Goal: Transaction & Acquisition: Purchase product/service

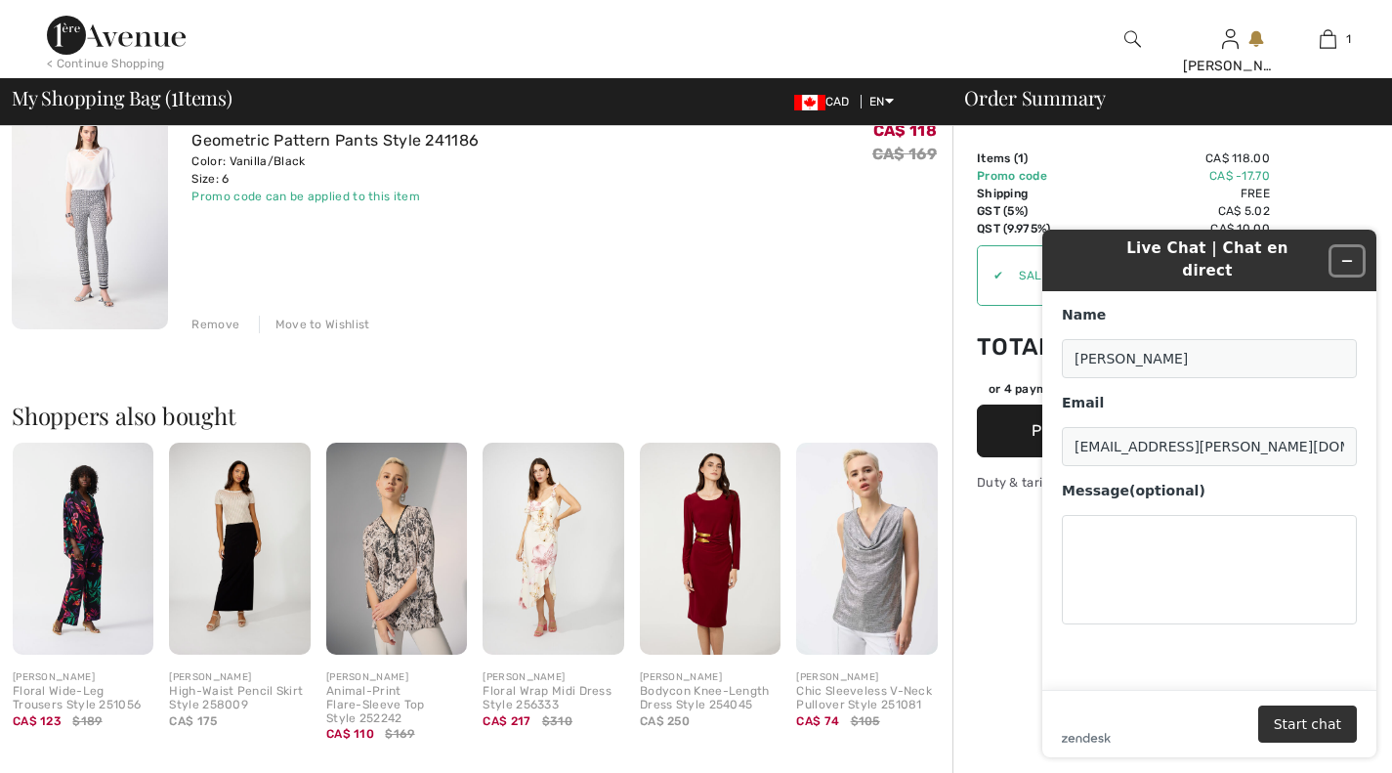
click at [1349, 254] on icon "Minimize widget" at bounding box center [1347, 261] width 14 height 14
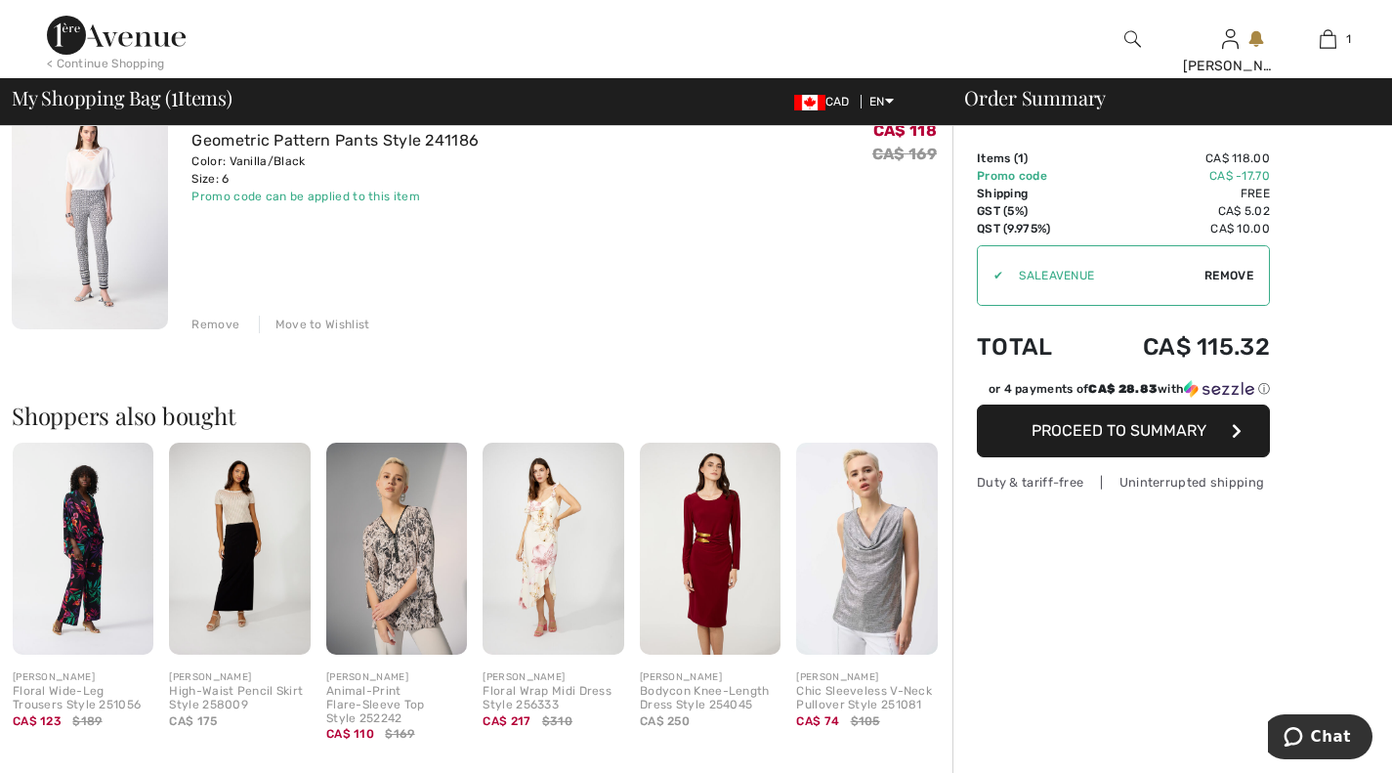
click at [649, 291] on div "JOSEPH RIBKOFF Geometric Pattern Pants Style 241186 Color: Vanilla/Black Size: …" at bounding box center [571, 214] width 761 height 238
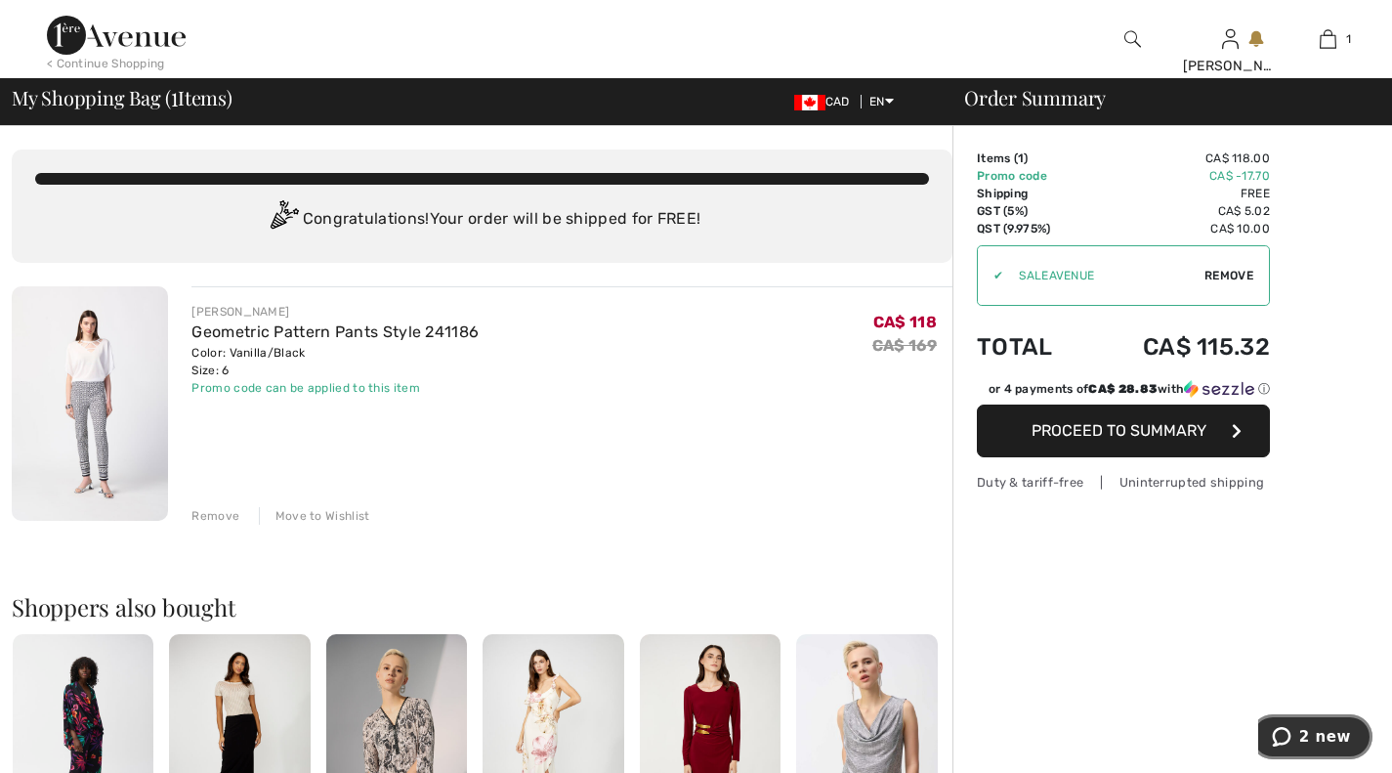
click at [1318, 738] on span "2 new" at bounding box center [1325, 737] width 52 height 18
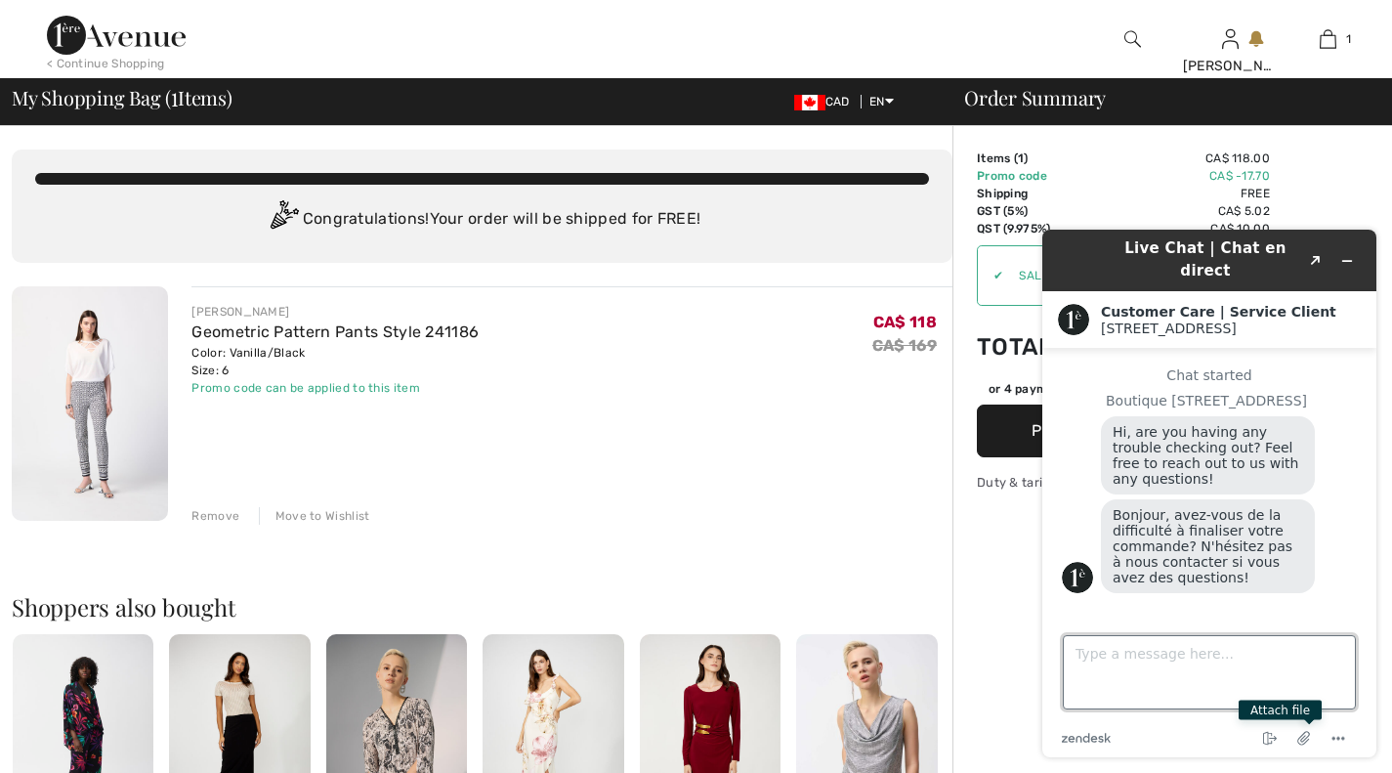
click at [1110, 678] on textarea "Type a message here..." at bounding box center [1209, 672] width 293 height 74
type textarea "No thanks"
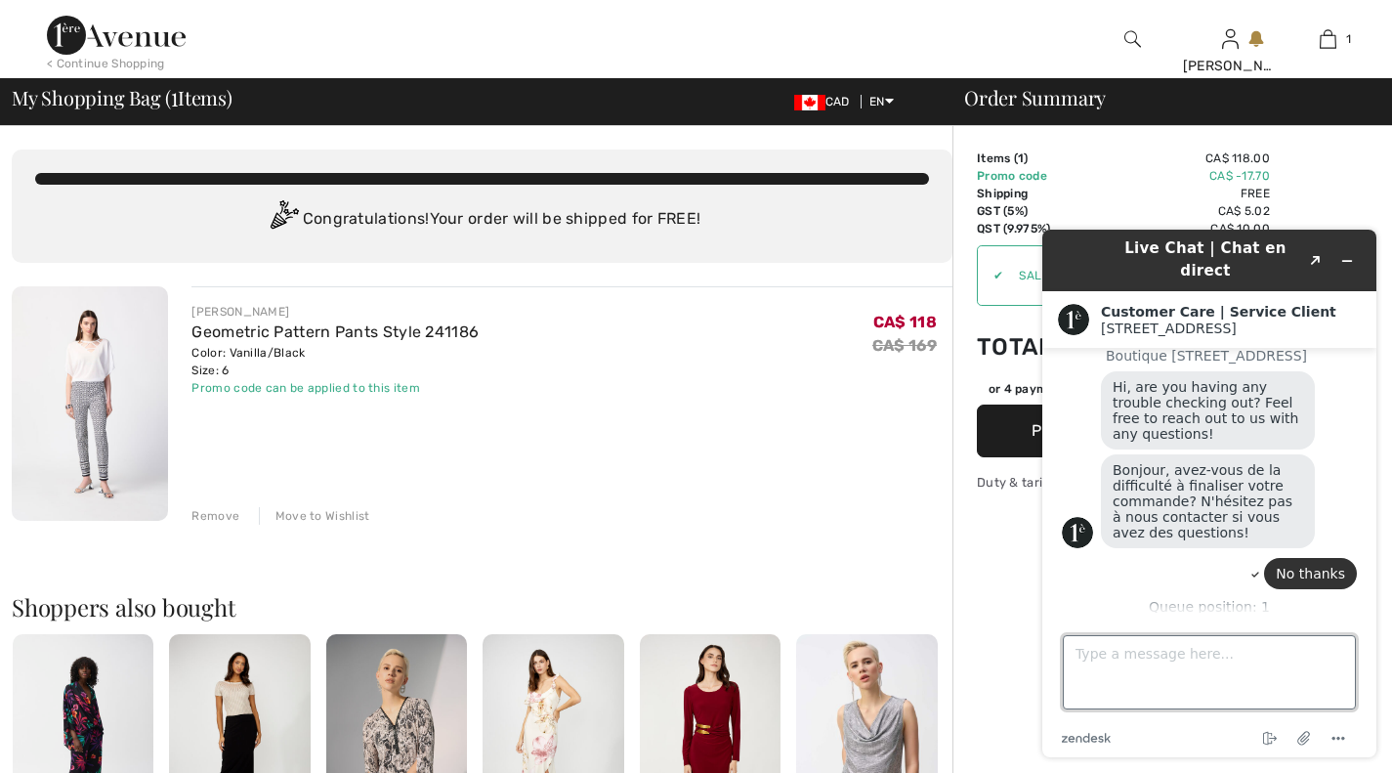
scroll to position [53, 0]
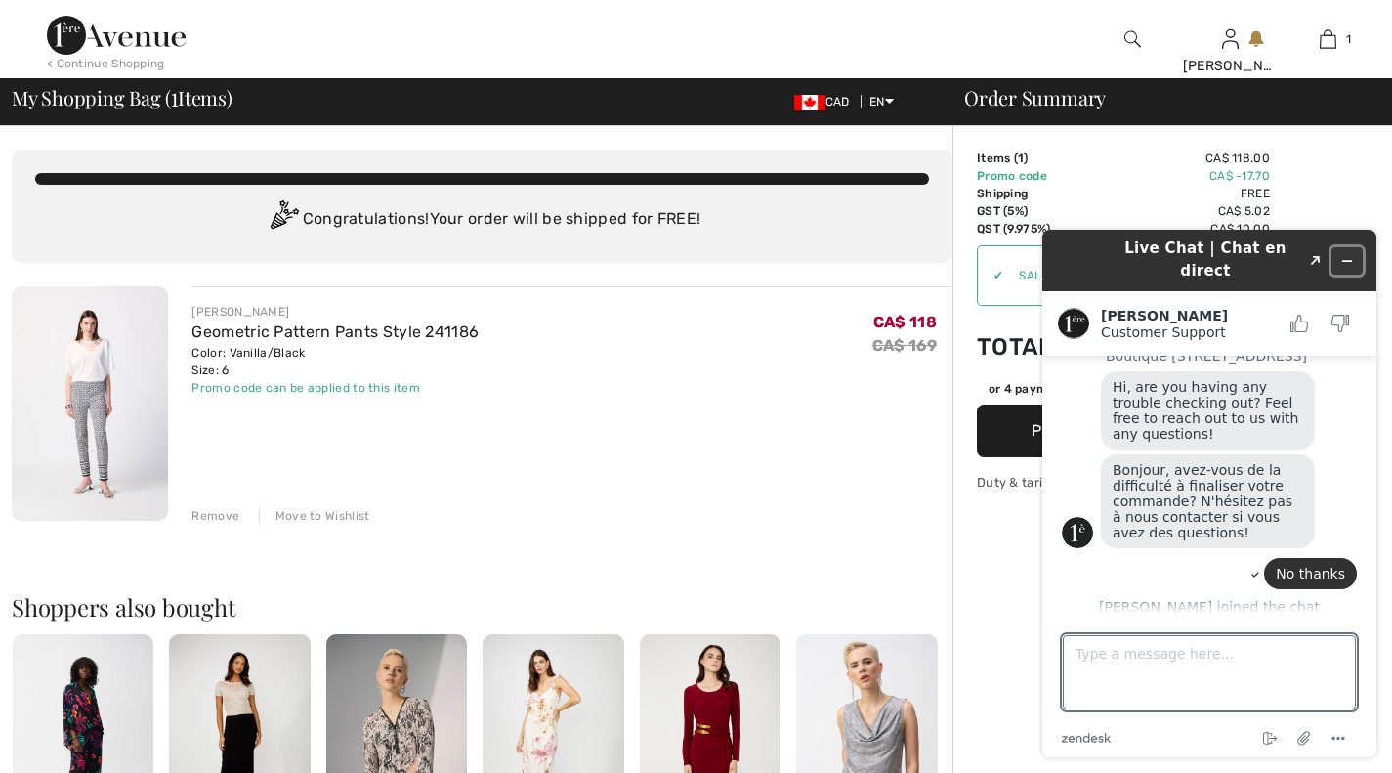
click at [1349, 254] on icon "Minimize widget" at bounding box center [1347, 261] width 14 height 14
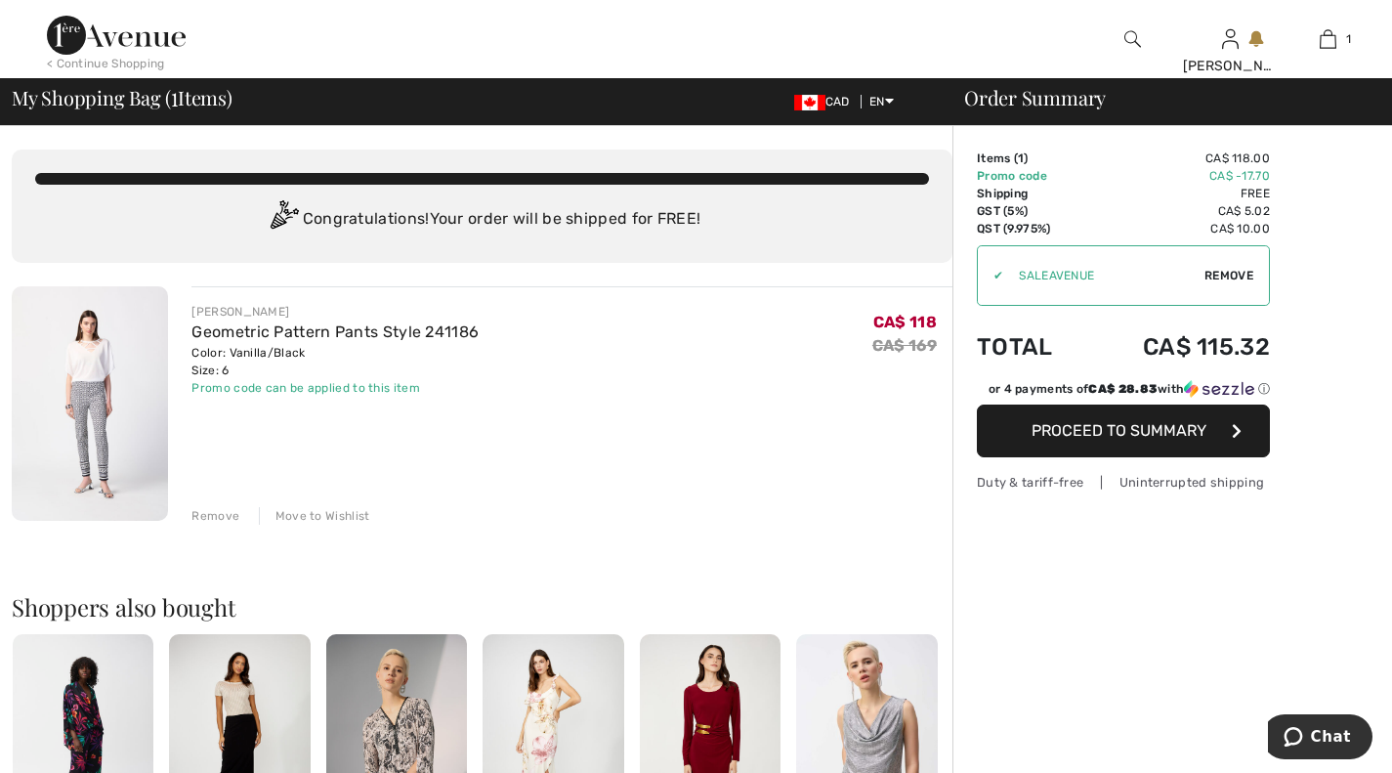
click at [114, 63] on div "< Continue Shopping" at bounding box center [106, 64] width 118 height 18
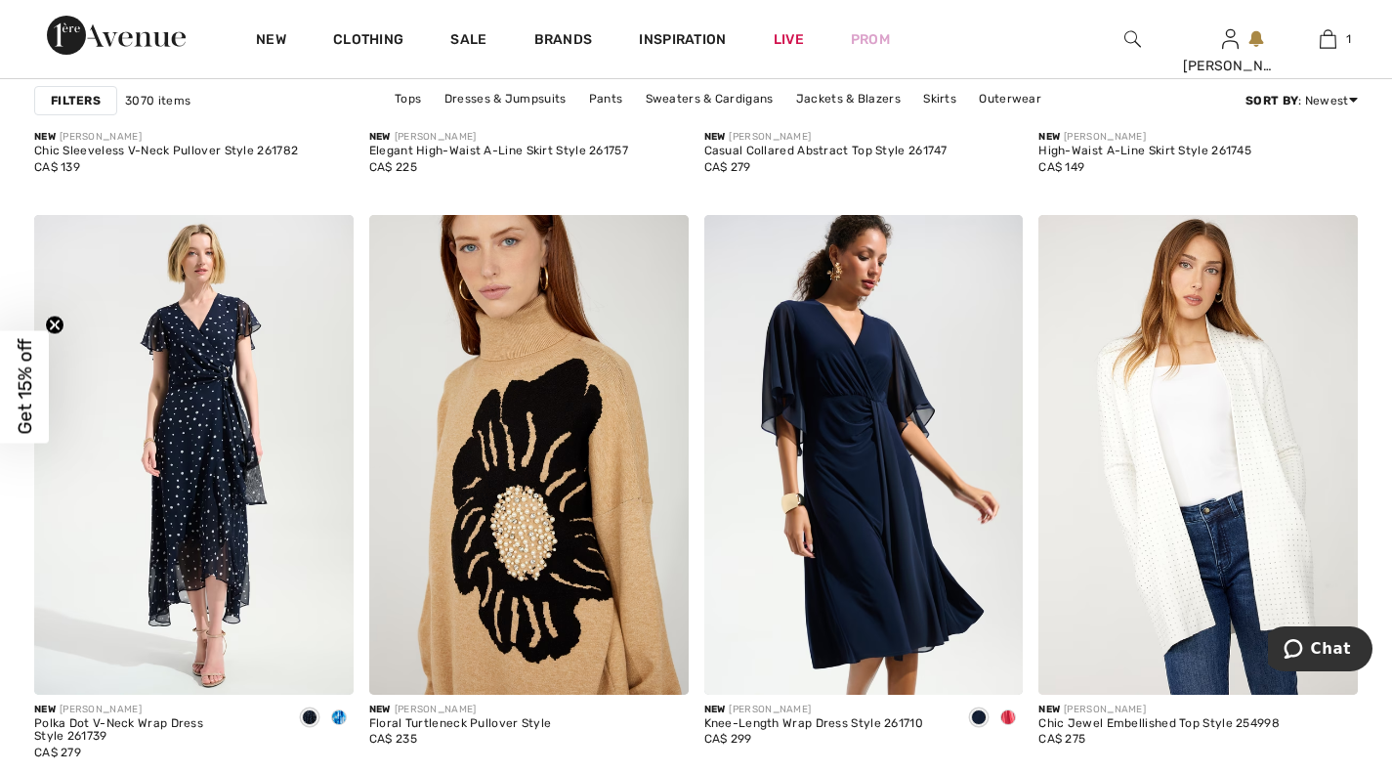
scroll to position [1850, 0]
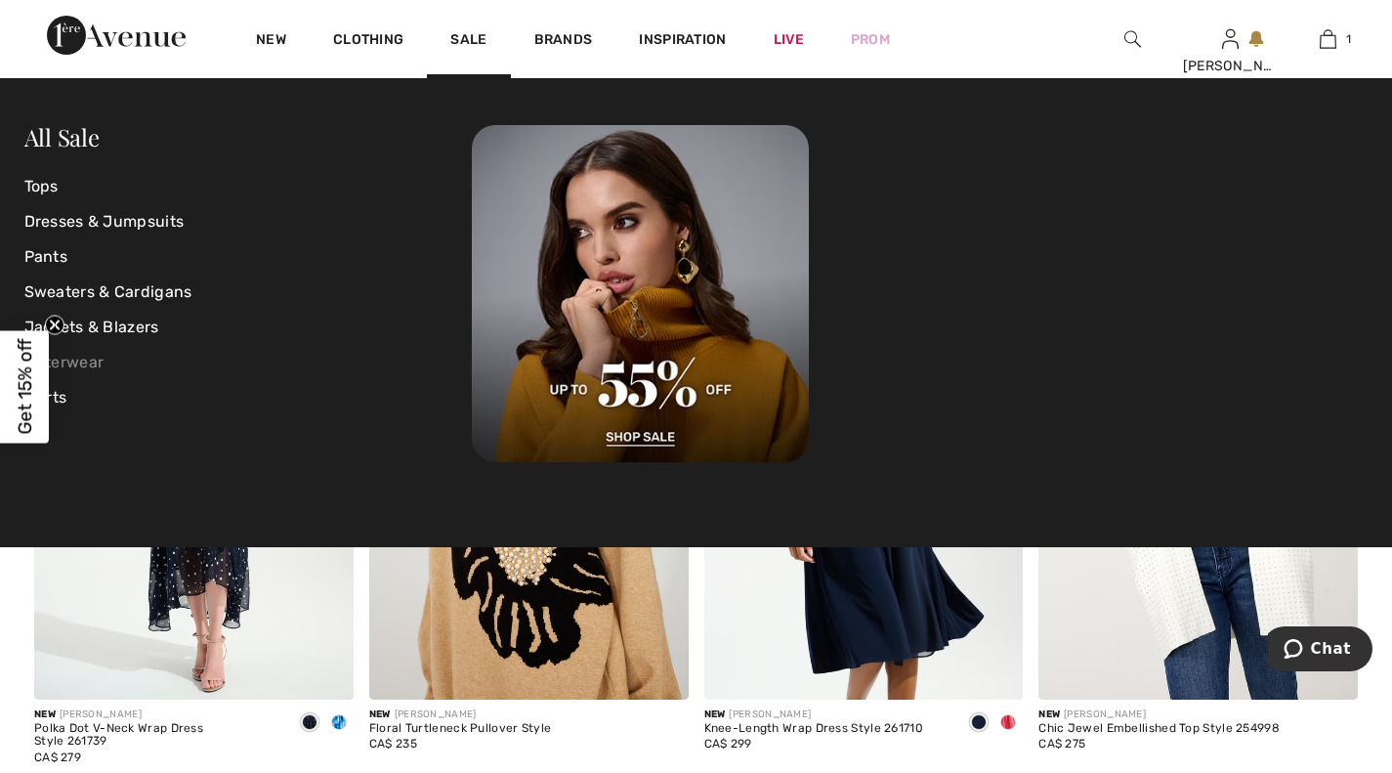
click at [80, 360] on link "Outerwear" at bounding box center [248, 362] width 448 height 35
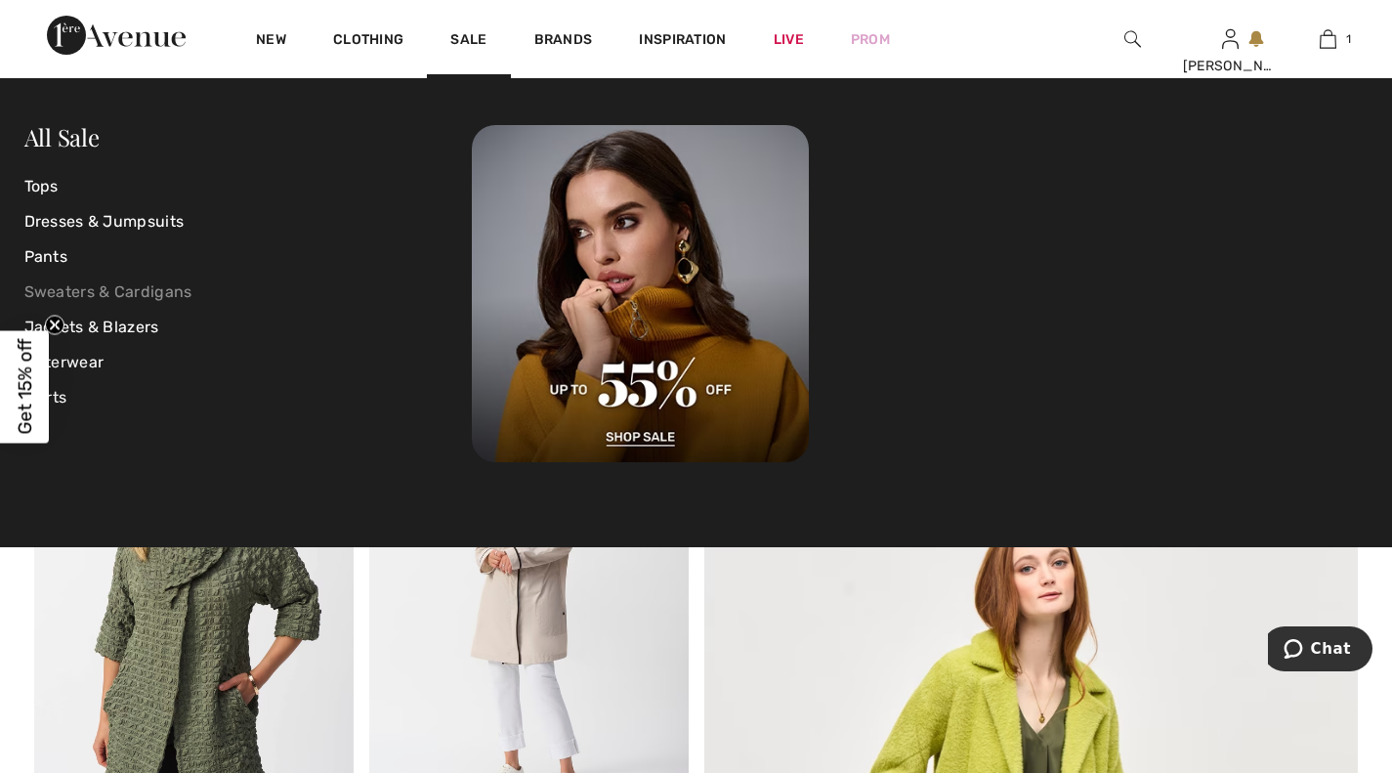
click at [173, 294] on link "Sweaters & Cardigans" at bounding box center [248, 291] width 448 height 35
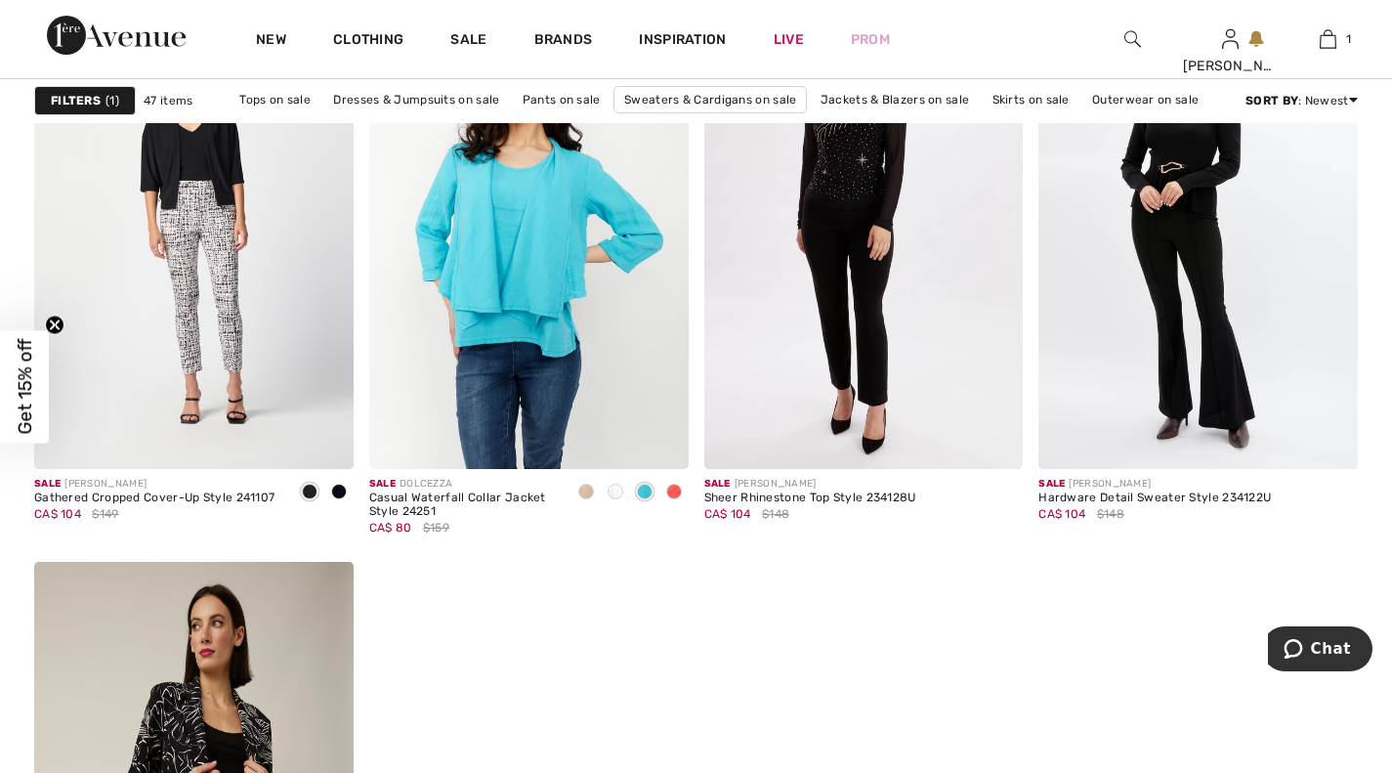
scroll to position [7796, 0]
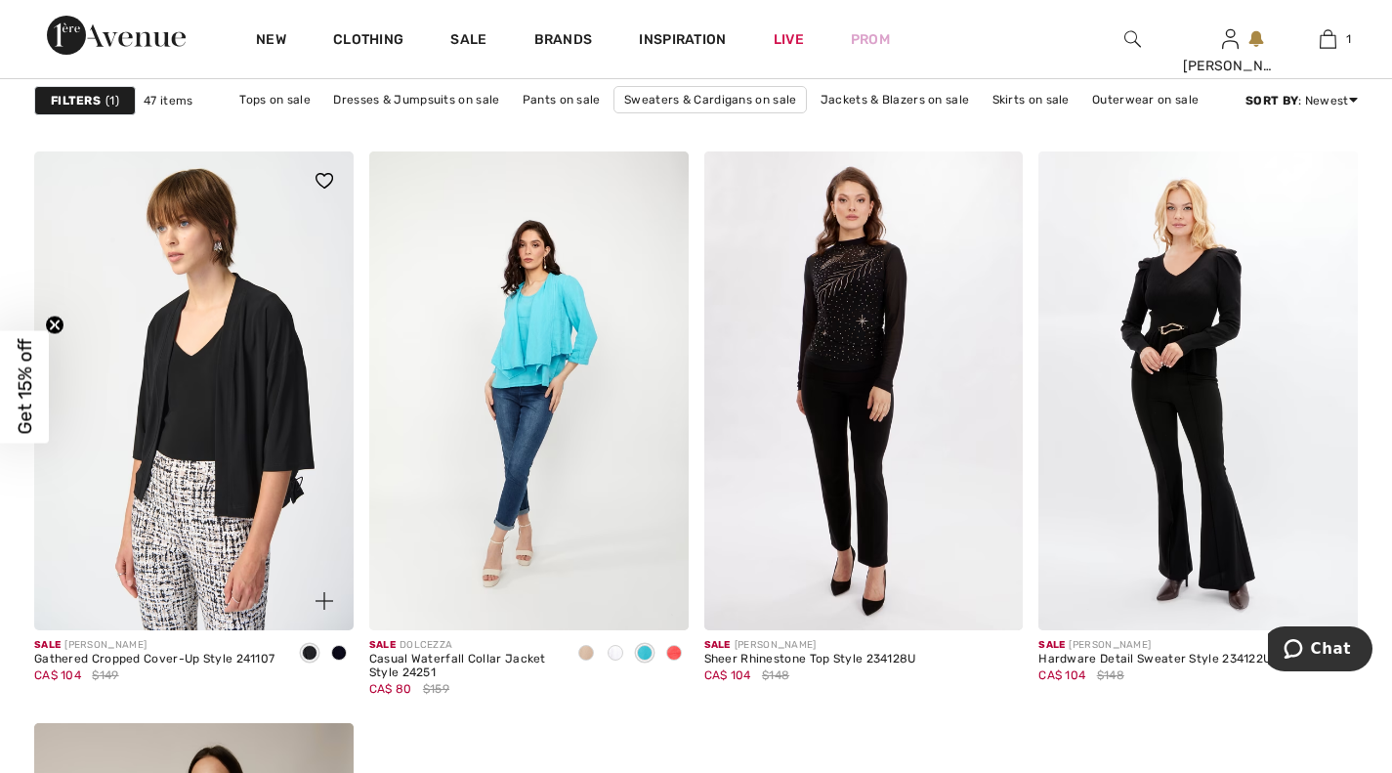
click at [248, 329] on img at bounding box center [193, 390] width 319 height 479
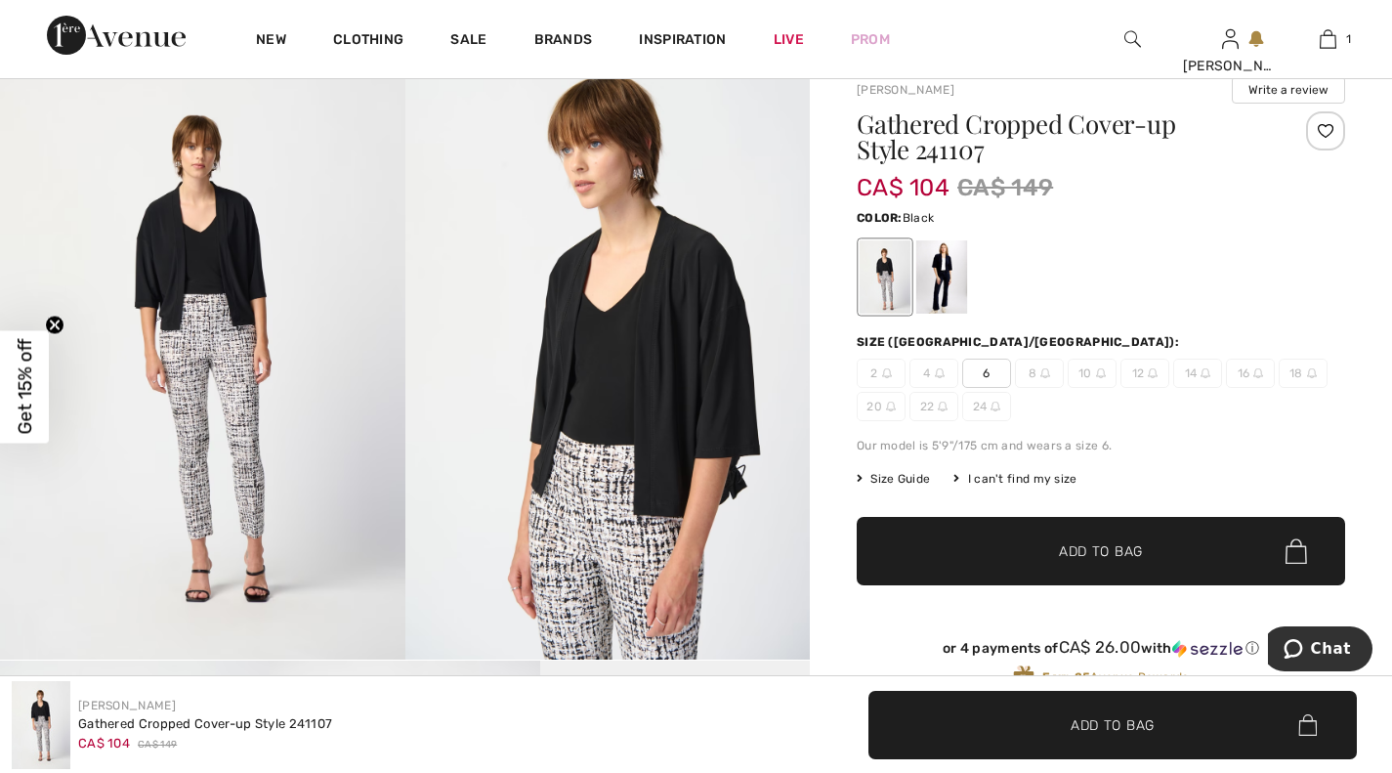
scroll to position [167, 0]
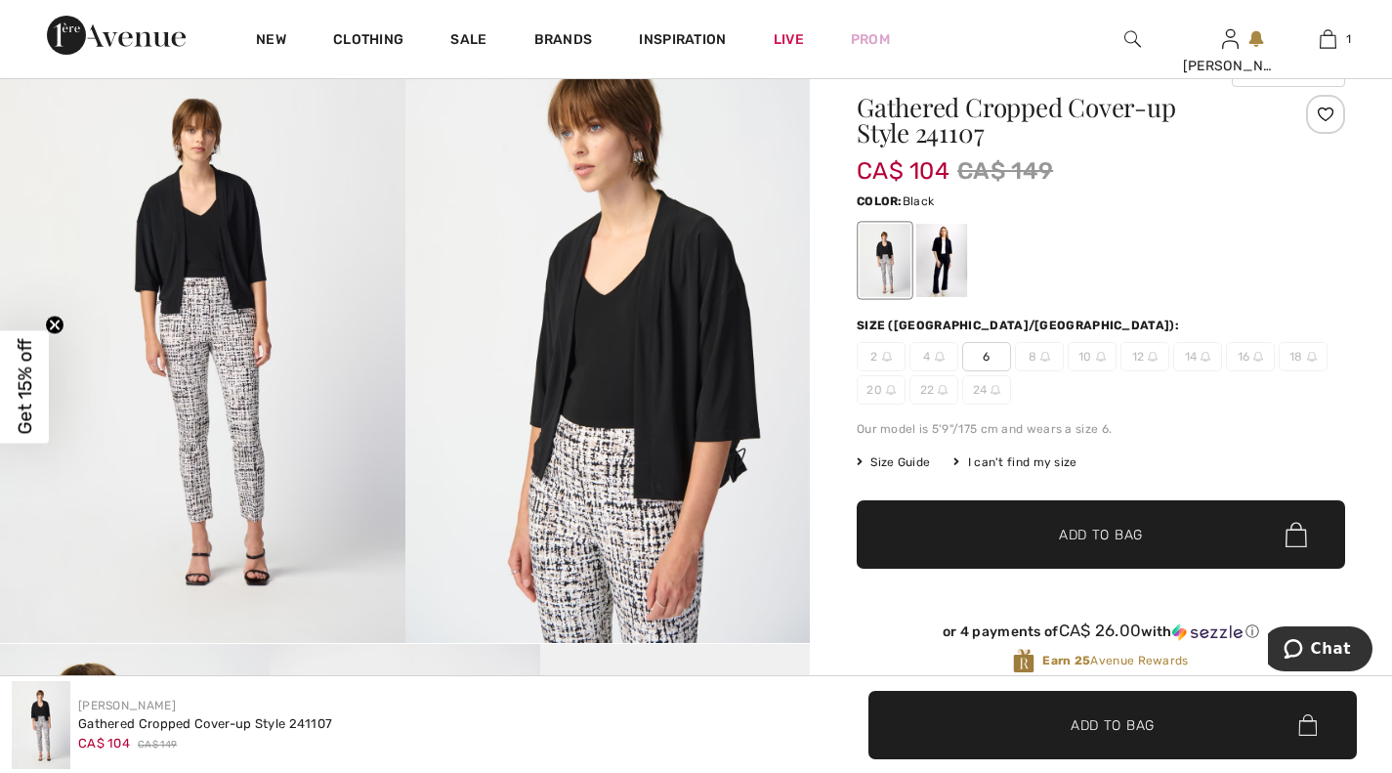
click at [237, 244] on img at bounding box center [202, 339] width 405 height 607
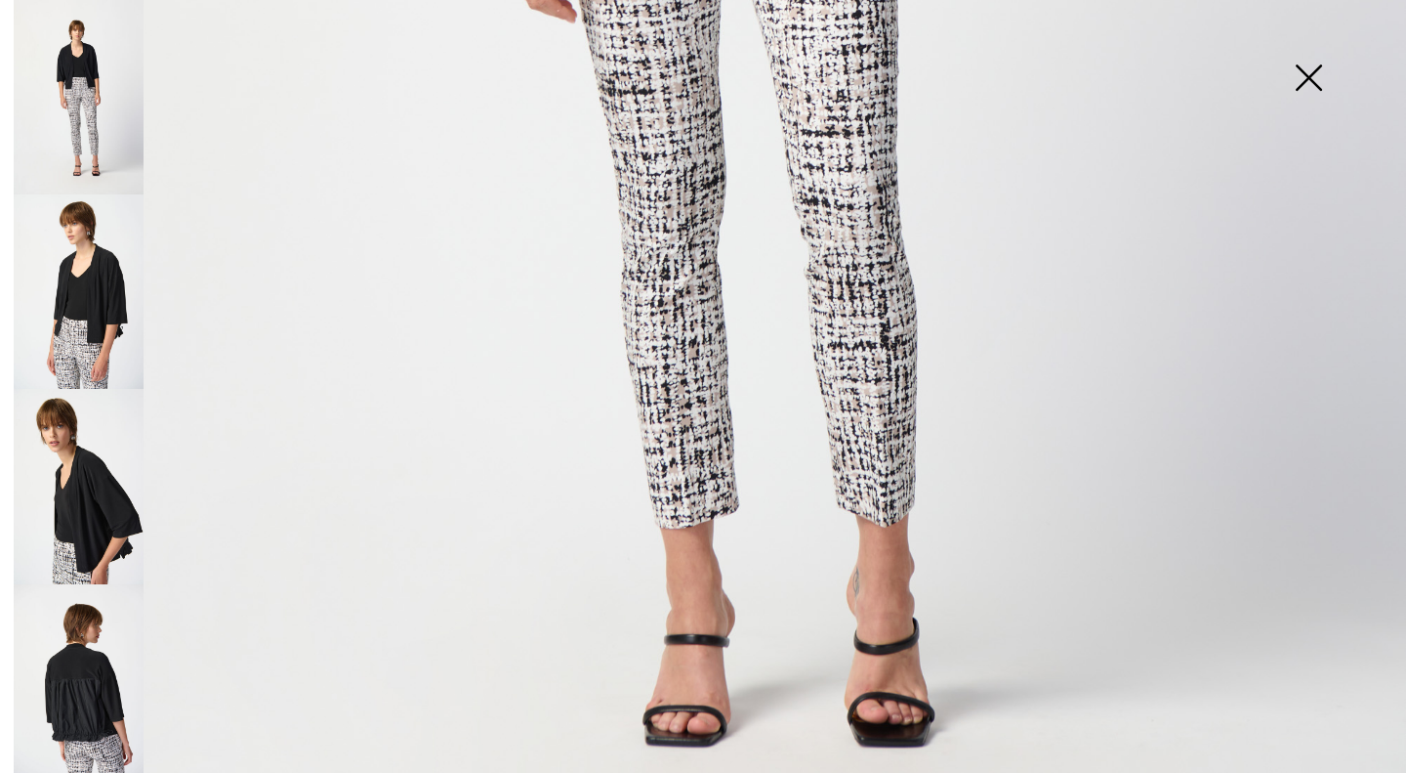
scroll to position [1198, 0]
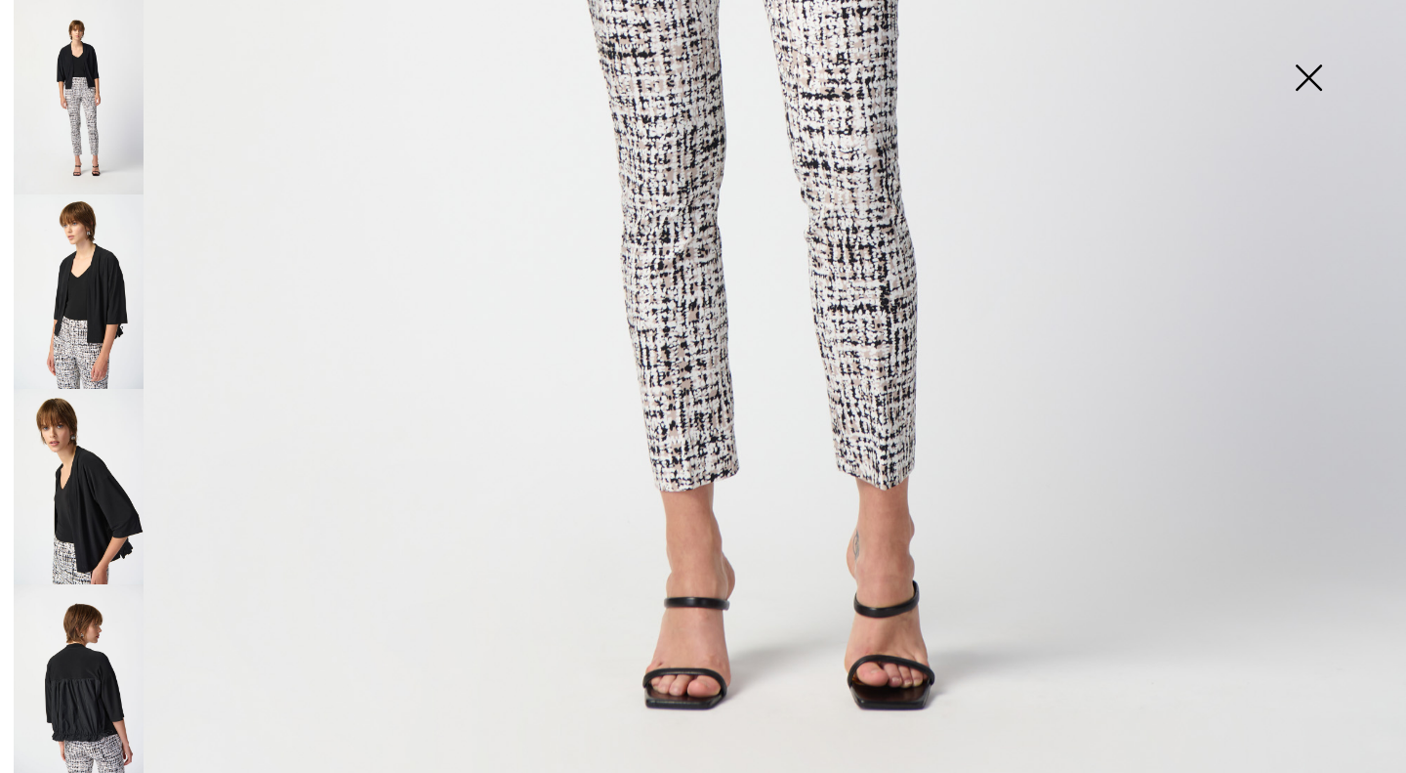
click at [73, 505] on img at bounding box center [79, 486] width 130 height 194
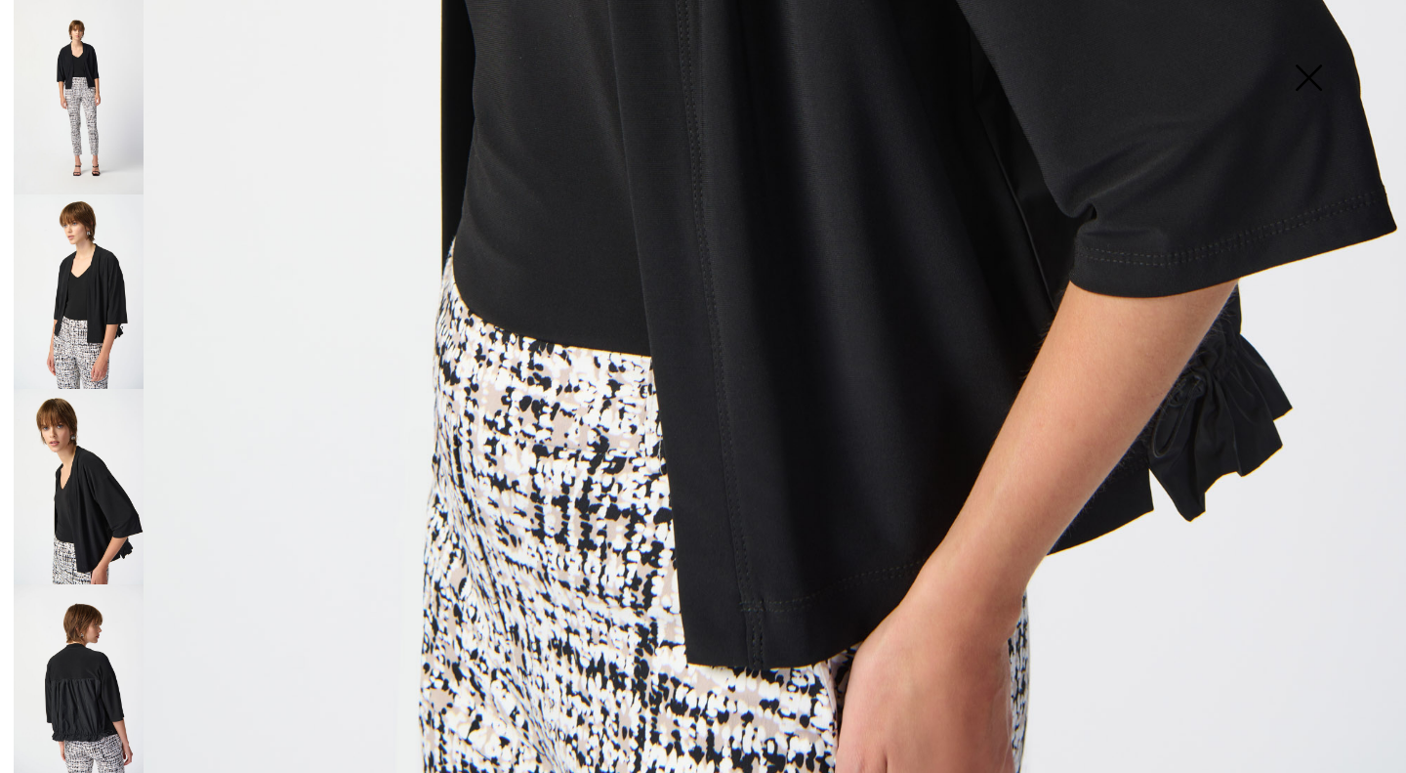
scroll to position [1313, 0]
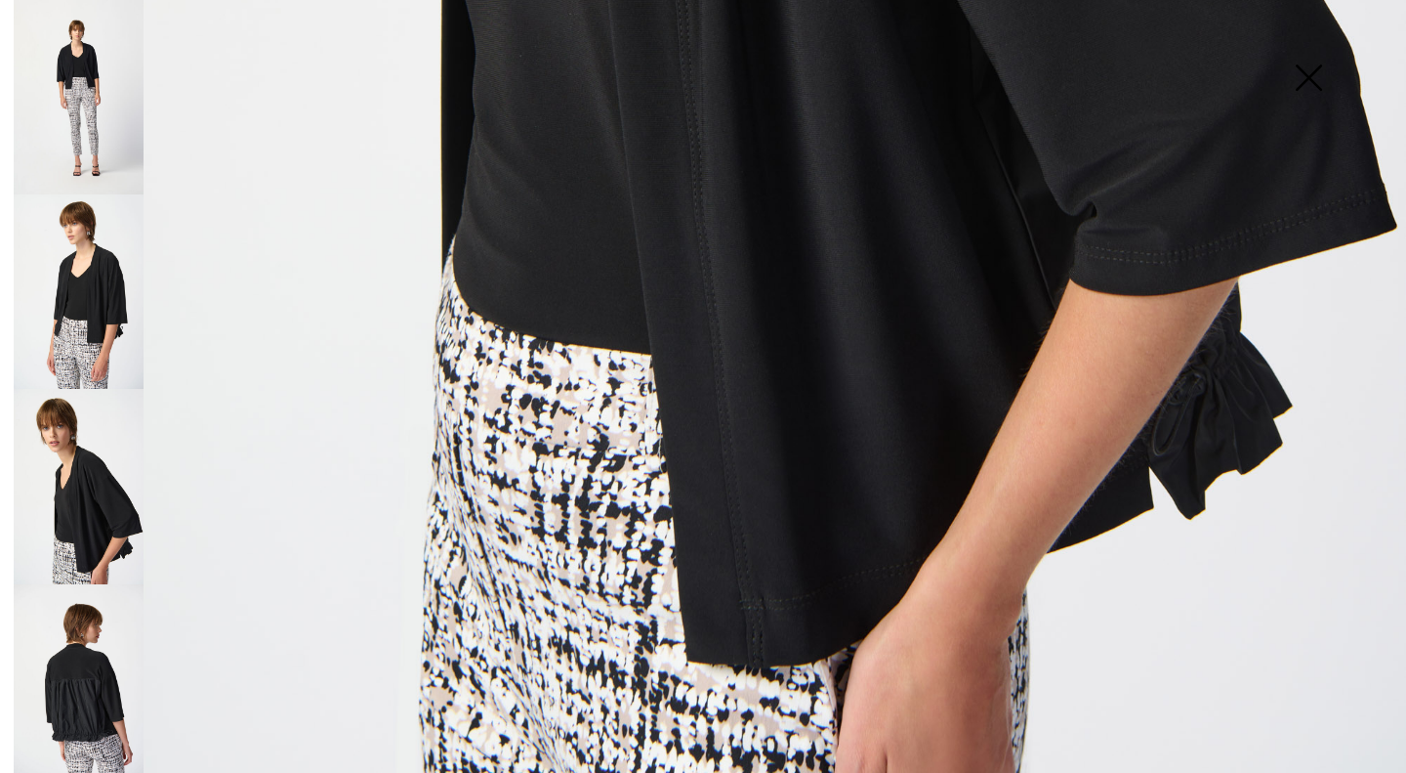
click at [63, 654] on img at bounding box center [79, 681] width 130 height 194
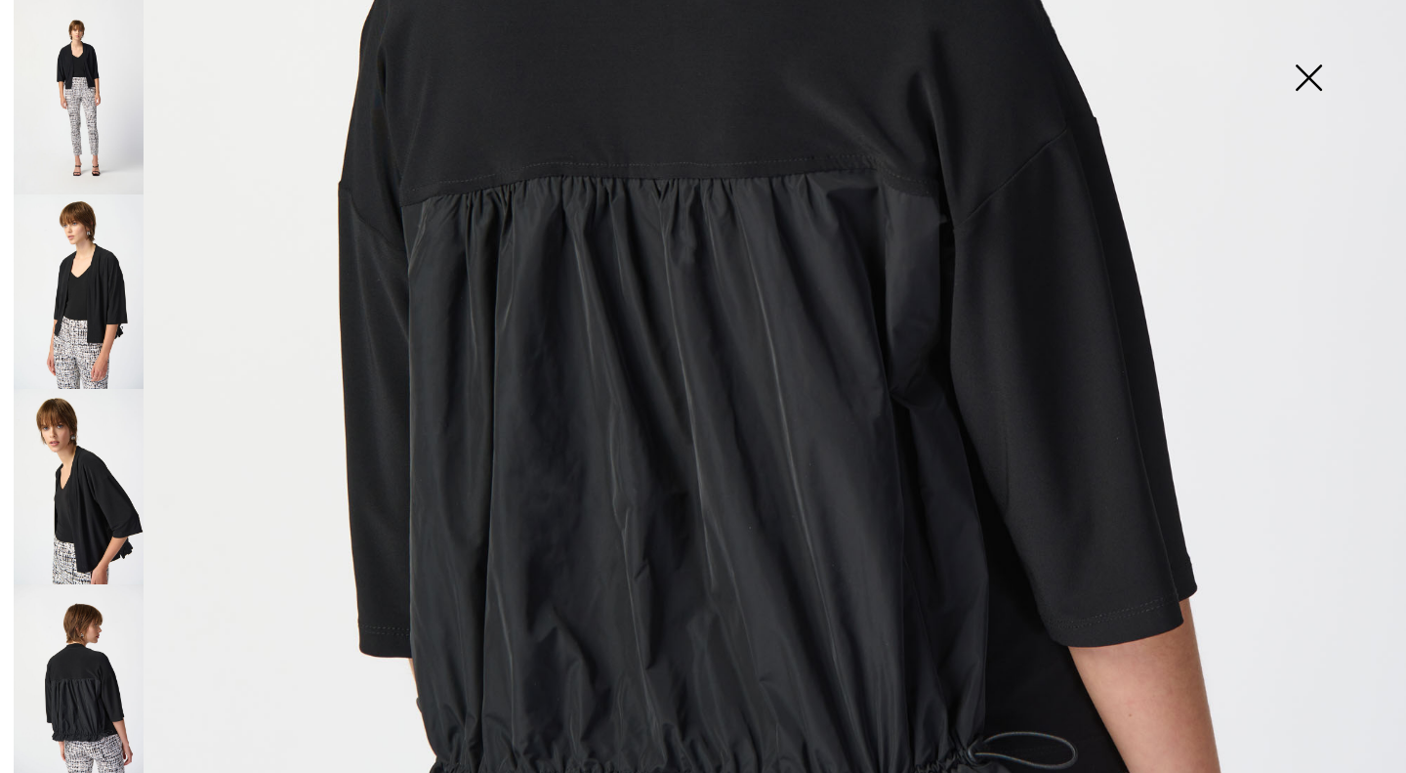
scroll to position [827, 0]
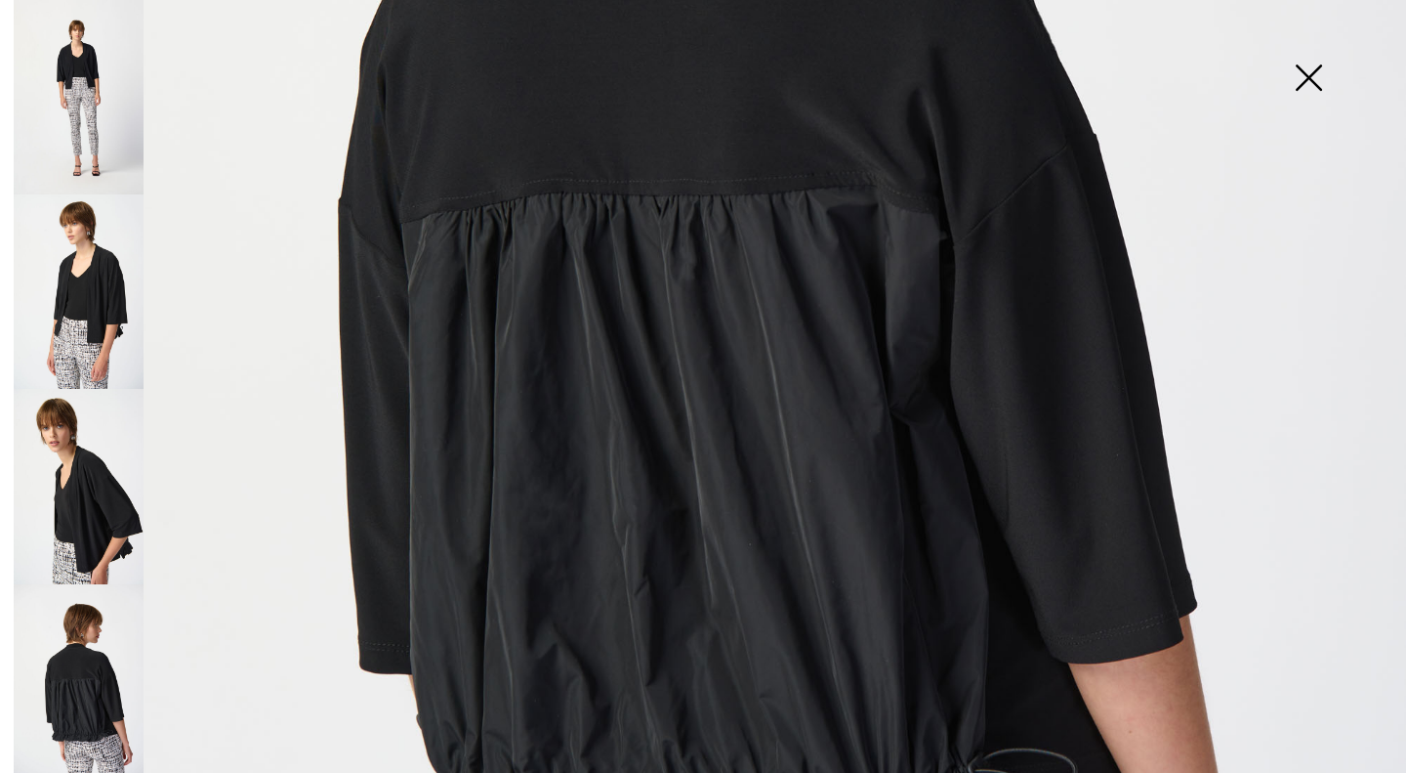
click at [1295, 53] on img at bounding box center [1309, 79] width 98 height 101
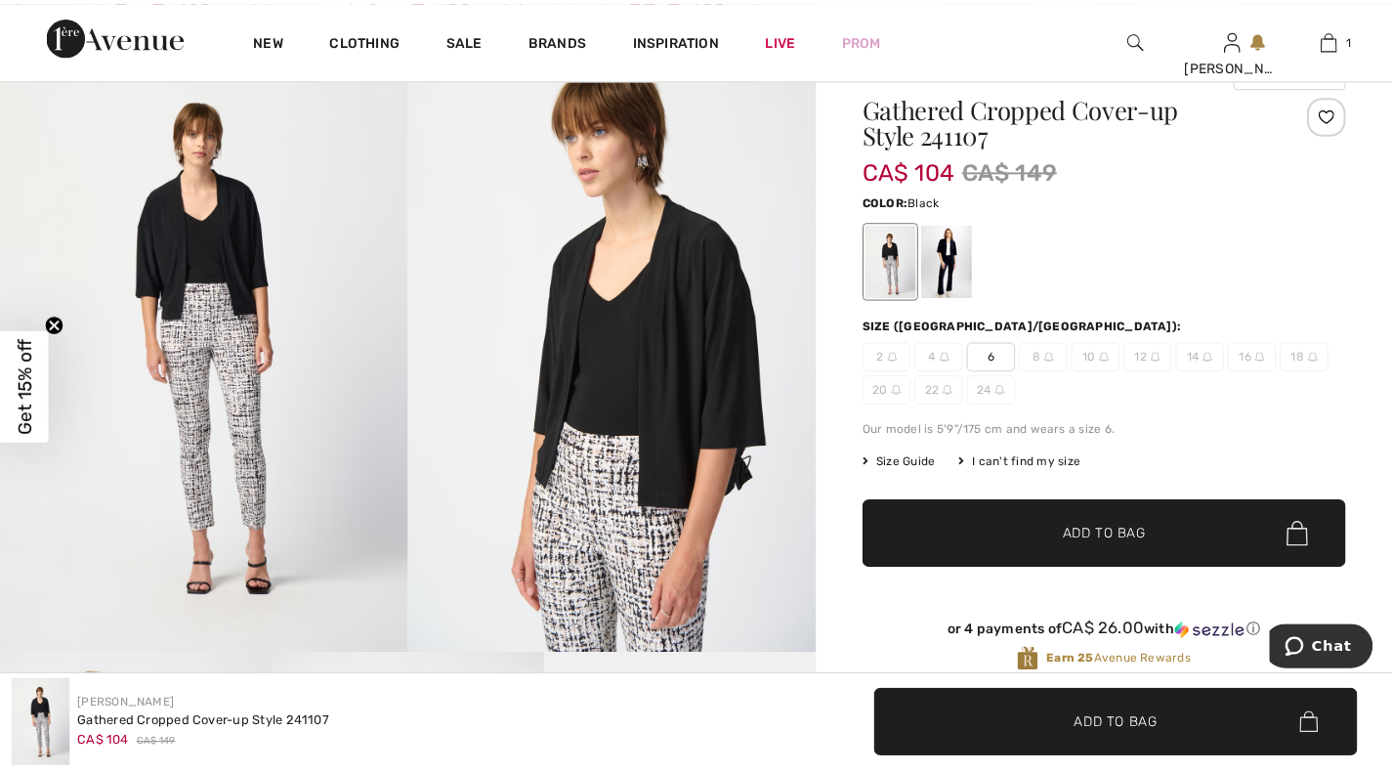
scroll to position [167, 0]
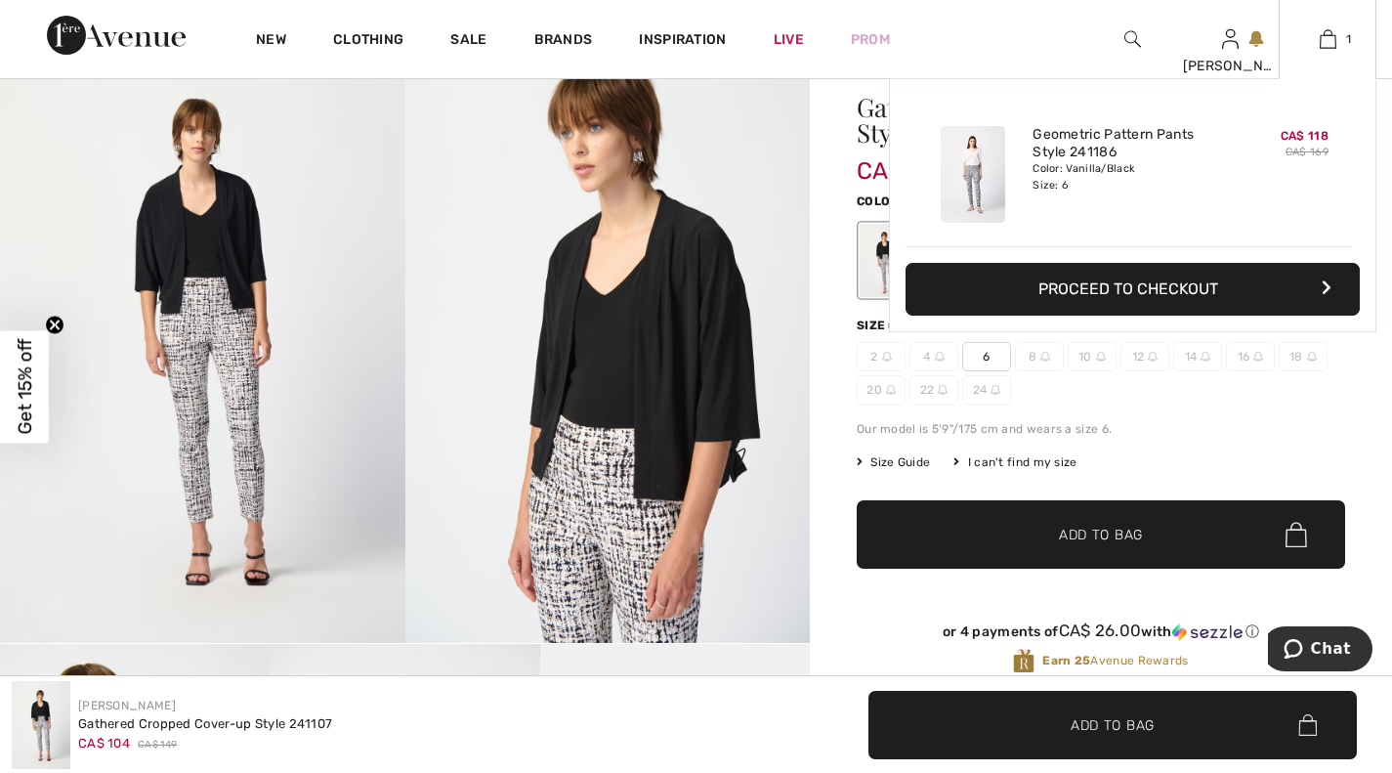
click at [989, 358] on div "Added to Bag Joseph Ribkoff Geometric Pattern Pants Style 241186 CA$ 118 CA$ 16…" at bounding box center [1132, 251] width 487 height 347
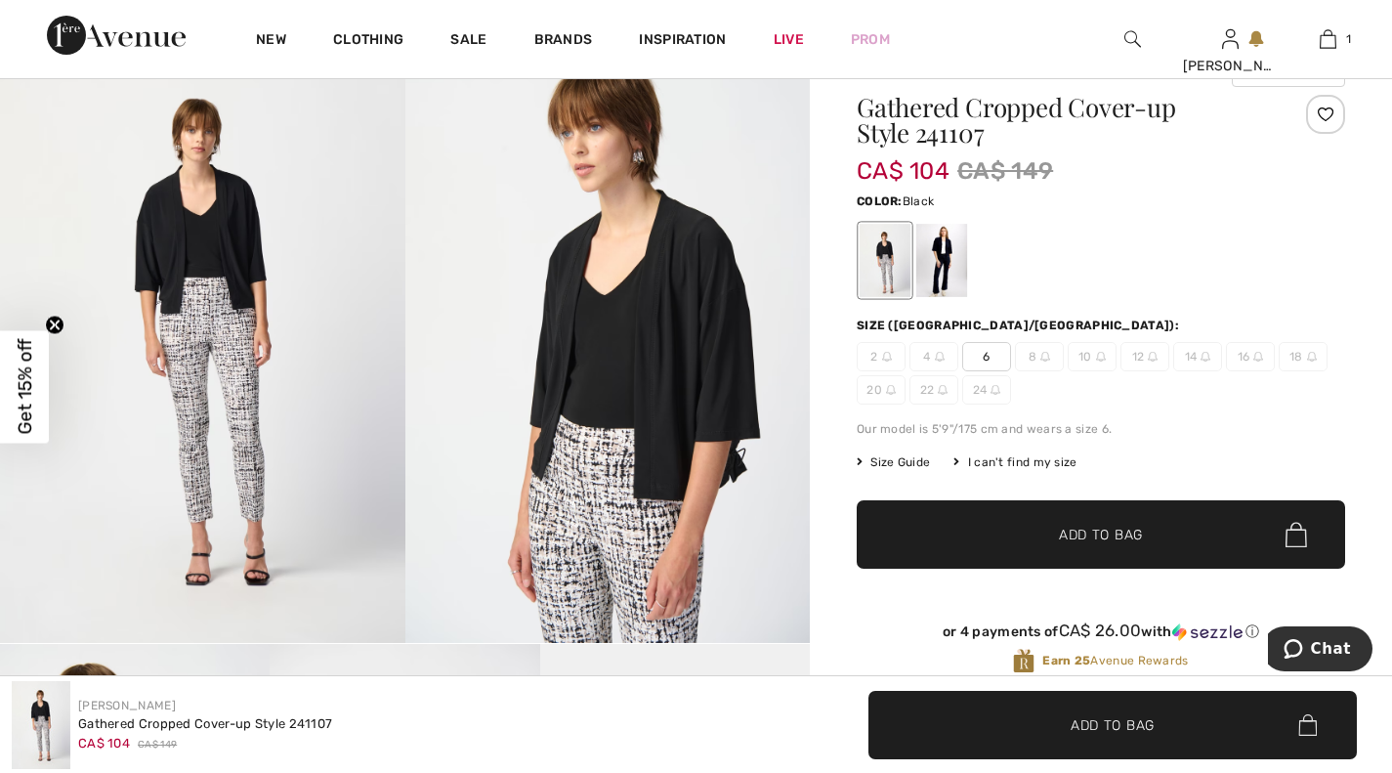
click at [1067, 545] on span "✔ Added to Bag Add to Bag" at bounding box center [1101, 534] width 488 height 68
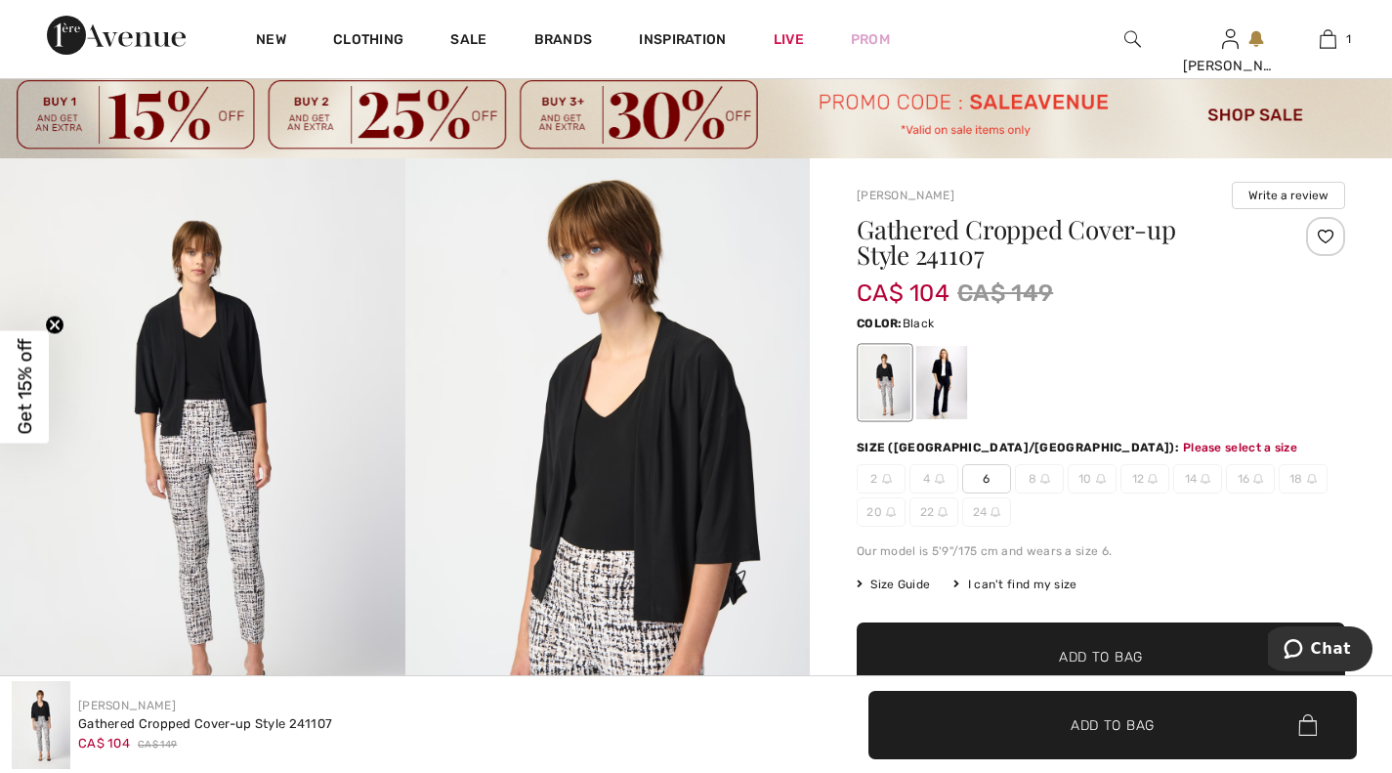
scroll to position [30, 0]
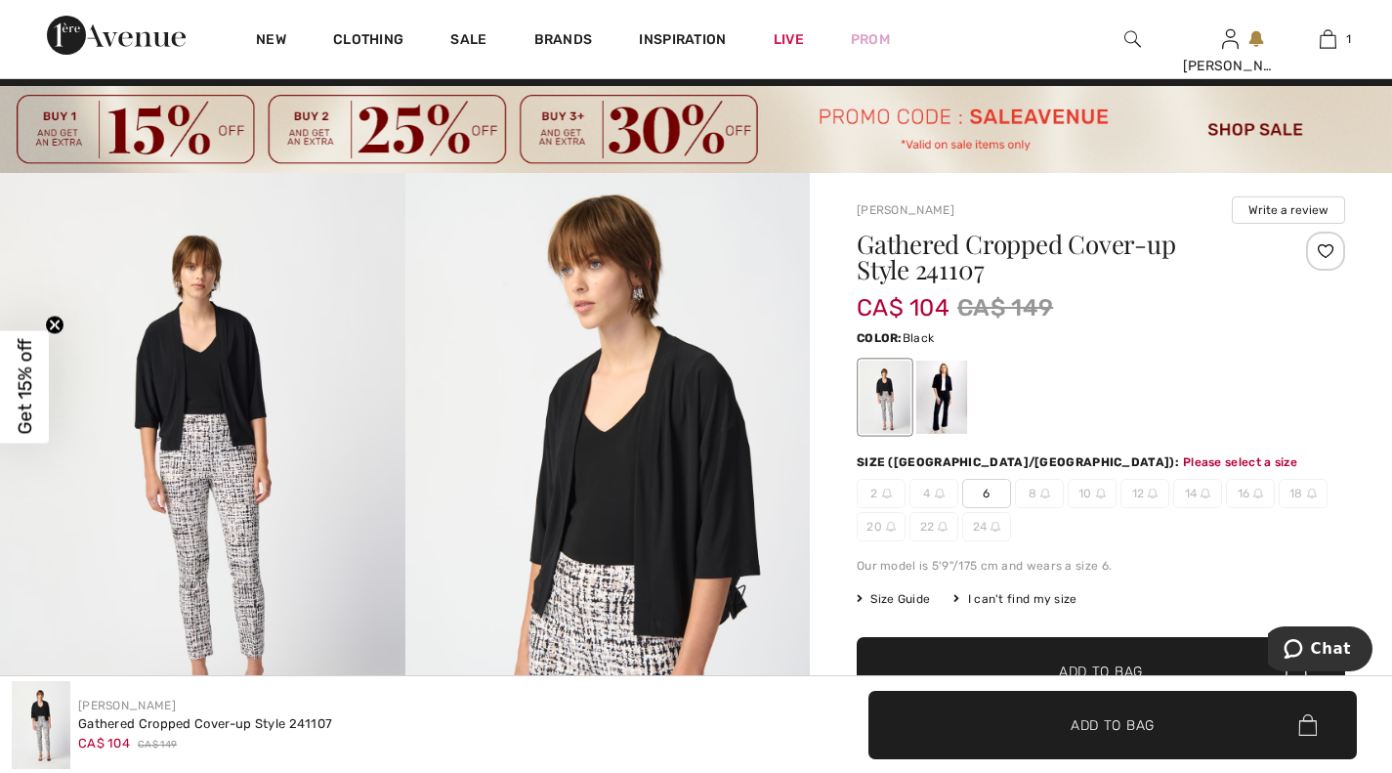
click at [982, 494] on span "6" at bounding box center [986, 493] width 49 height 29
click at [1111, 658] on span "✔ Added to Bag Add to Bag" at bounding box center [1101, 671] width 488 height 68
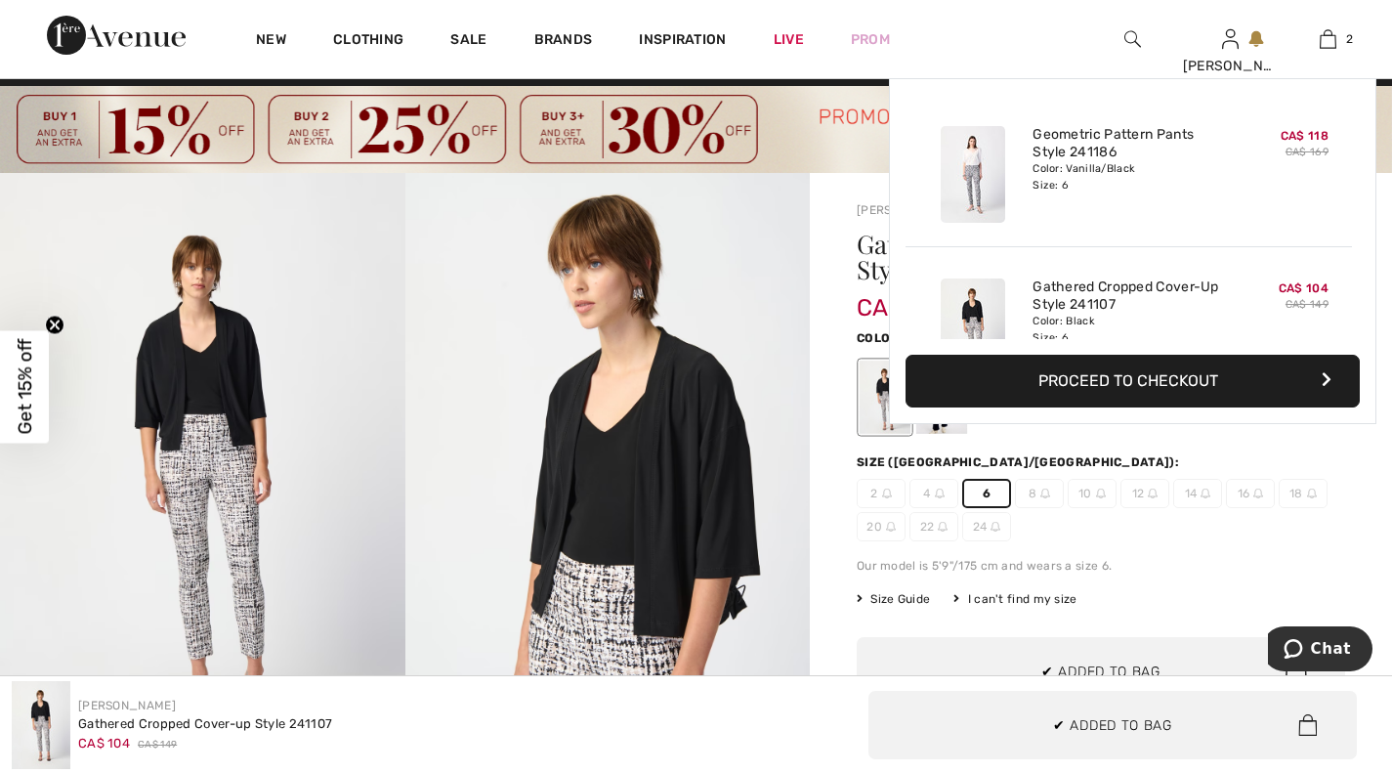
scroll to position [61, 0]
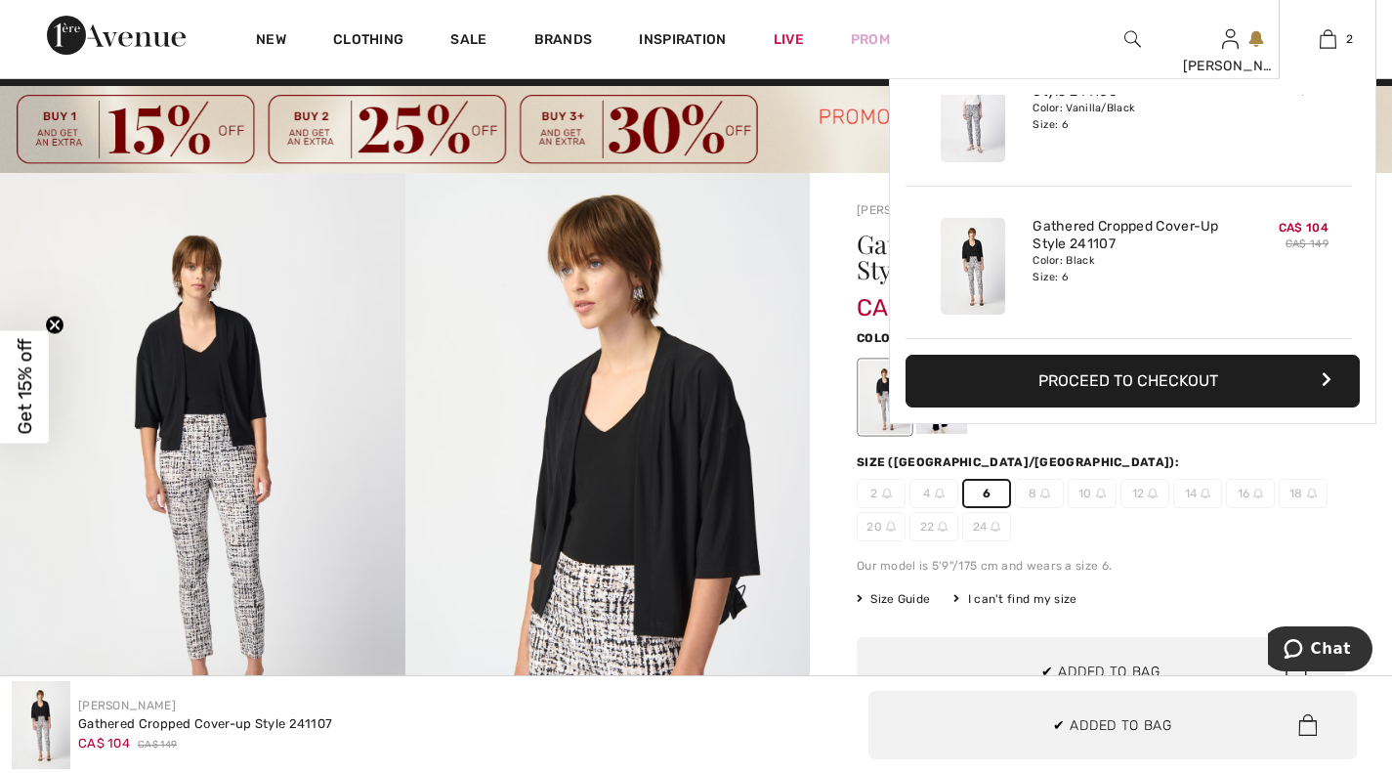
click at [1099, 380] on button "Proceed to Checkout" at bounding box center [1132, 381] width 454 height 53
